Goal: Task Accomplishment & Management: Use online tool/utility

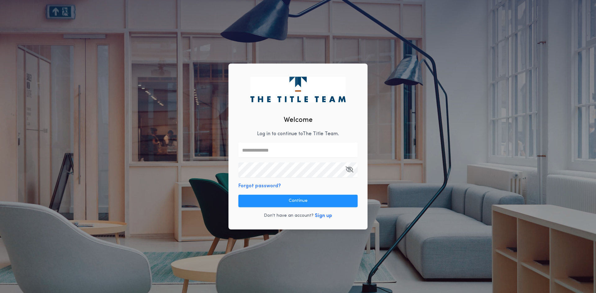
click at [261, 149] on input "text" at bounding box center [297, 150] width 119 height 15
type input "**********"
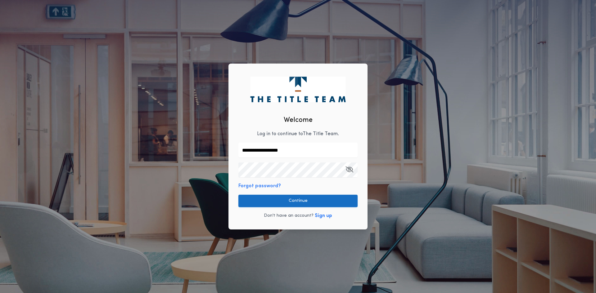
click at [288, 203] on button "Continue" at bounding box center [297, 201] width 119 height 12
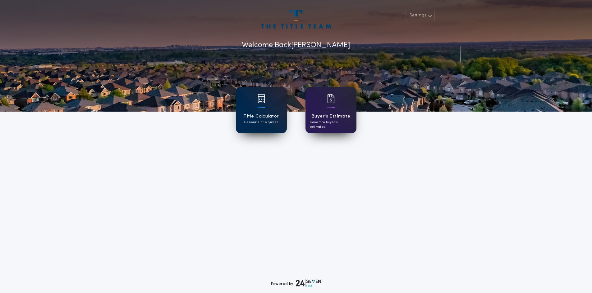
click at [263, 103] on img at bounding box center [260, 98] width 7 height 9
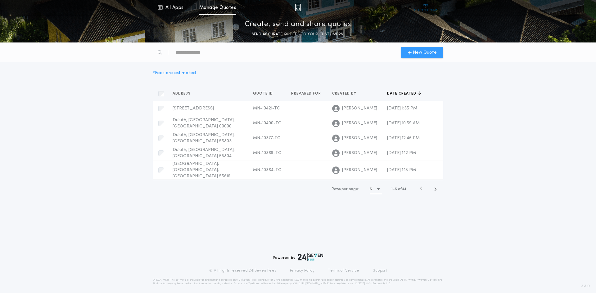
click at [423, 50] on span "New Quote" at bounding box center [425, 52] width 24 height 7
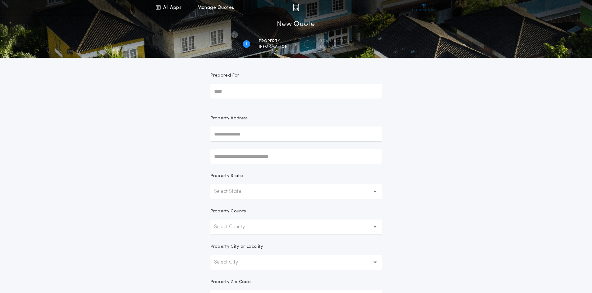
click at [242, 133] on input "text" at bounding box center [295, 134] width 171 height 15
click at [240, 148] on button "[STREET_ADDRESS]" at bounding box center [295, 146] width 171 height 9
type input "**********"
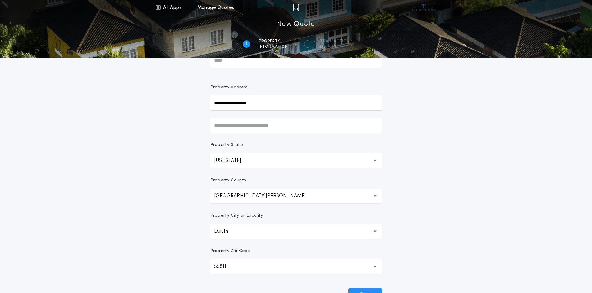
scroll to position [62, 0]
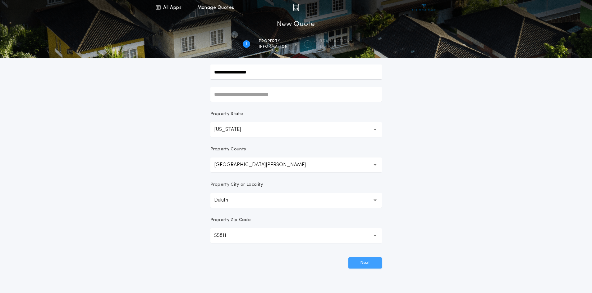
click at [357, 263] on button "Next" at bounding box center [365, 263] width 34 height 11
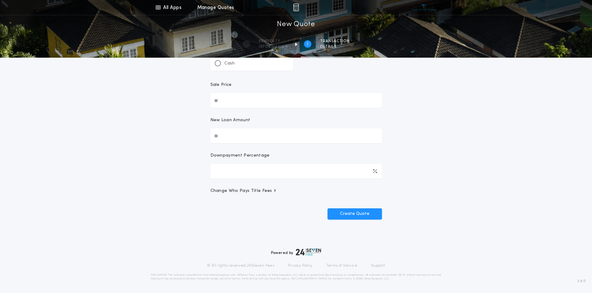
scroll to position [0, 0]
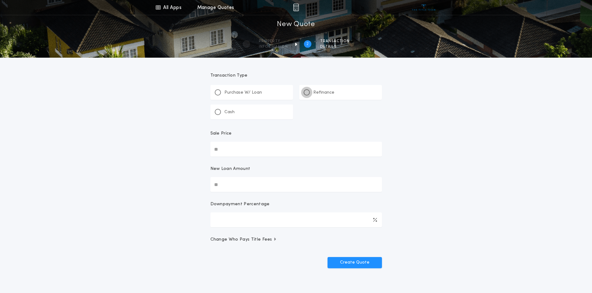
click at [309, 93] on div at bounding box center [306, 92] width 6 height 6
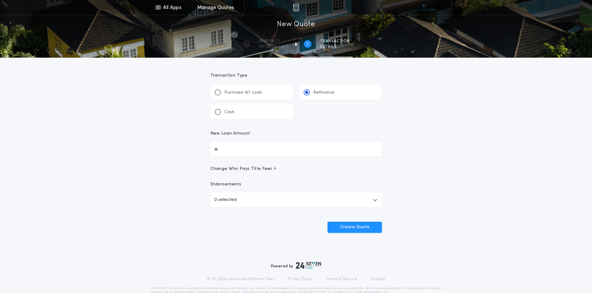
click at [229, 146] on input "New Loan Amount" at bounding box center [295, 149] width 171 height 15
type input "********"
click at [367, 229] on button "Create Quote" at bounding box center [354, 227] width 54 height 11
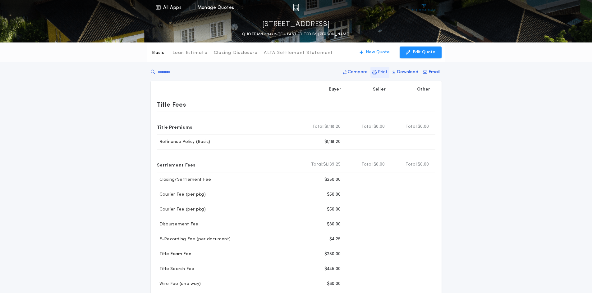
click at [386, 73] on p "Print" at bounding box center [383, 72] width 10 height 6
